Goal: Find specific page/section: Find specific page/section

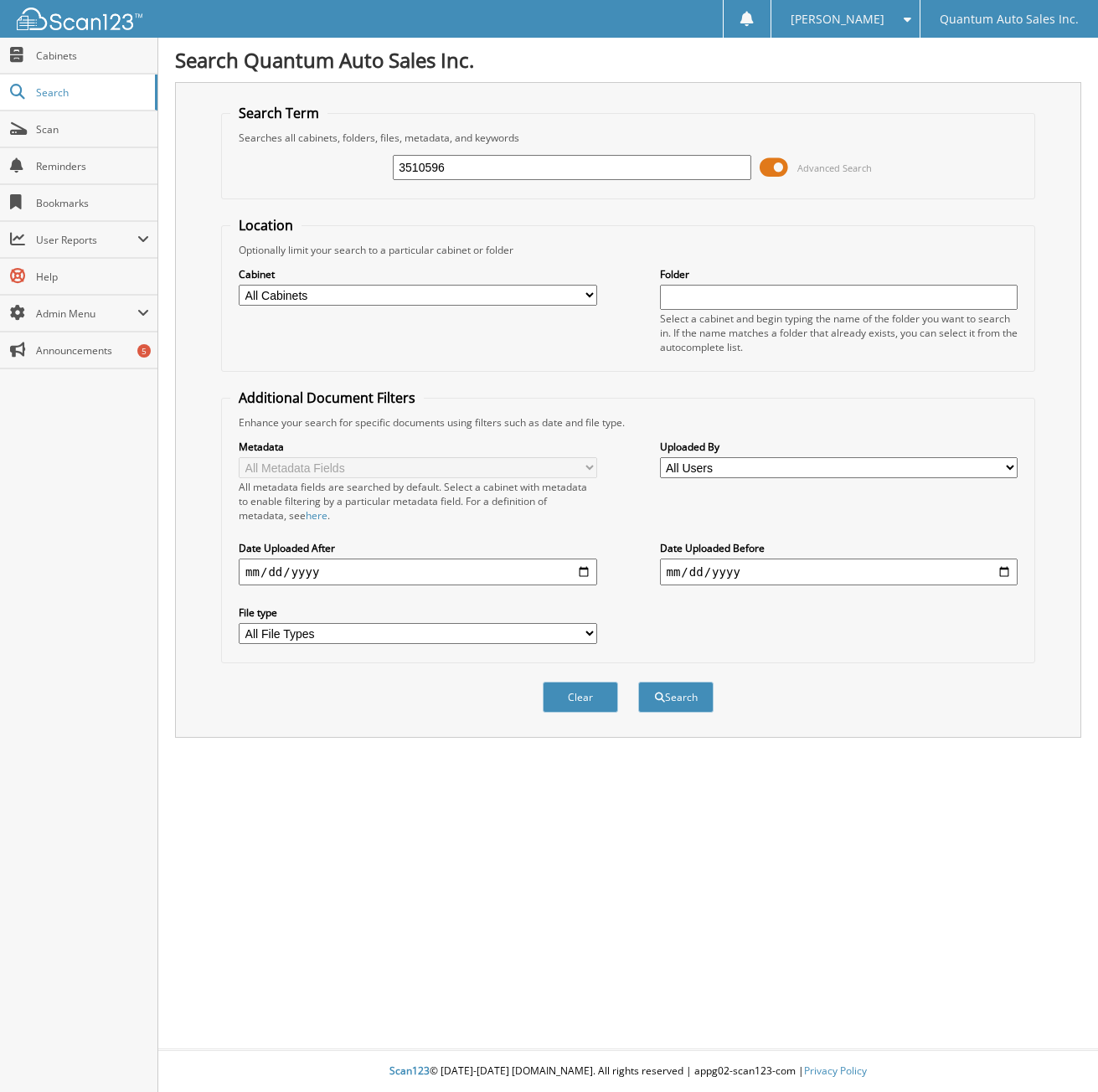
type input "3510596"
click at [638, 682] on button "Search" at bounding box center [676, 697] width 75 height 31
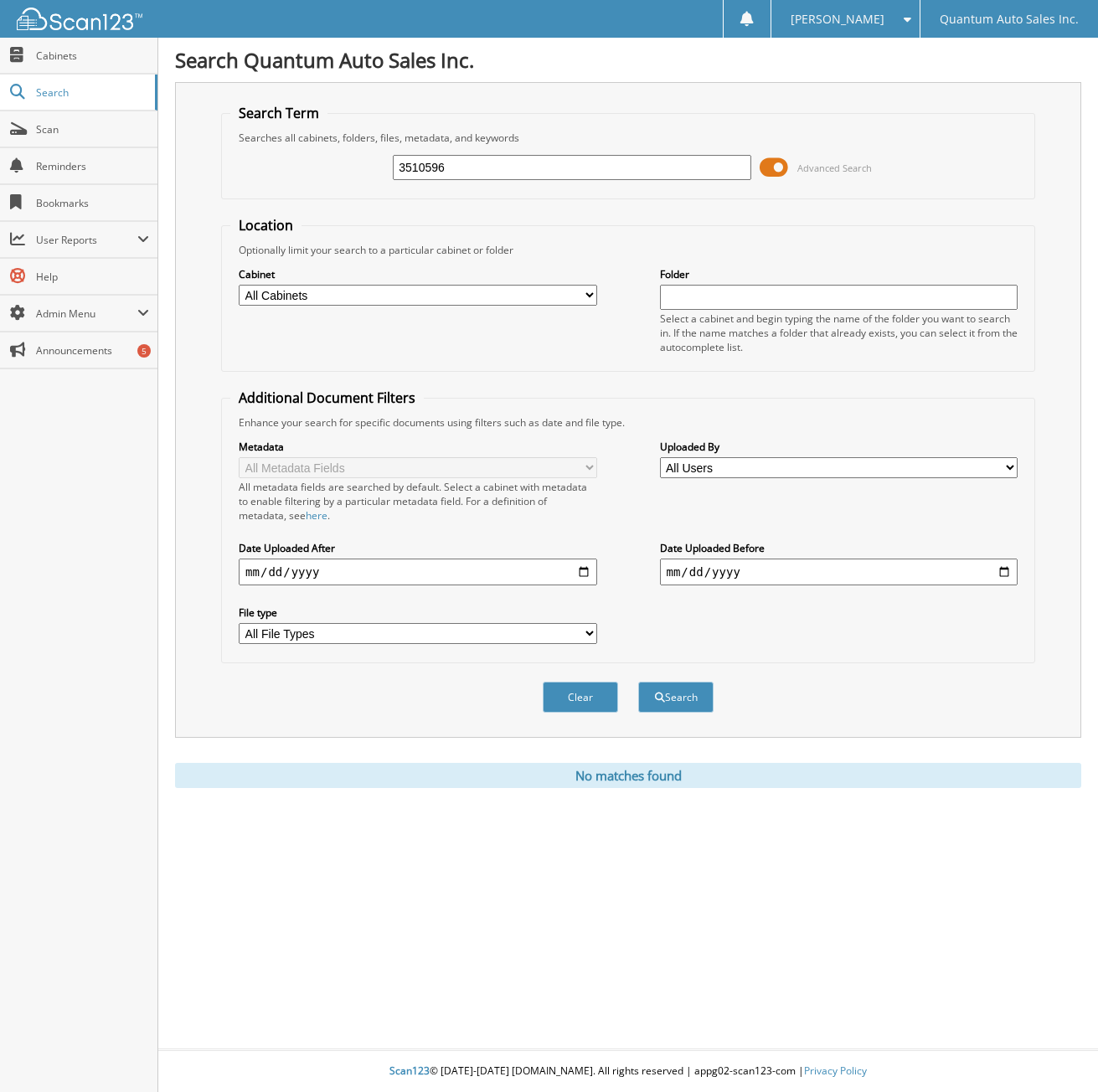
click at [423, 166] on input "3510596" at bounding box center [571, 166] width 358 height 25
click at [441, 168] on input "351596" at bounding box center [571, 166] width 358 height 25
type input "35159"
click at [638, 682] on button "Search" at bounding box center [676, 697] width 75 height 31
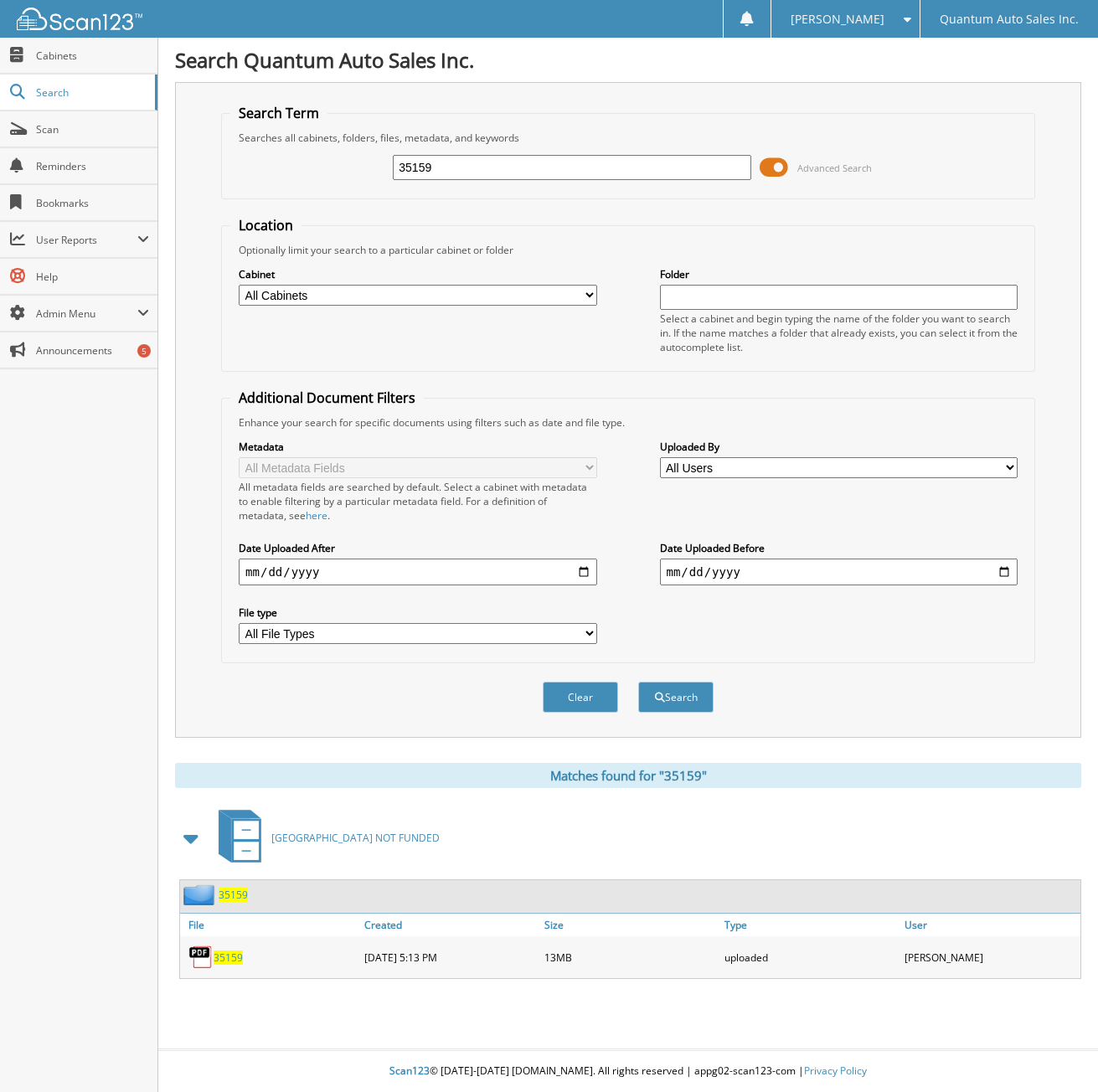
click at [240, 891] on span "35159" at bounding box center [234, 895] width 30 height 14
